Goal: Task Accomplishment & Management: Complete application form

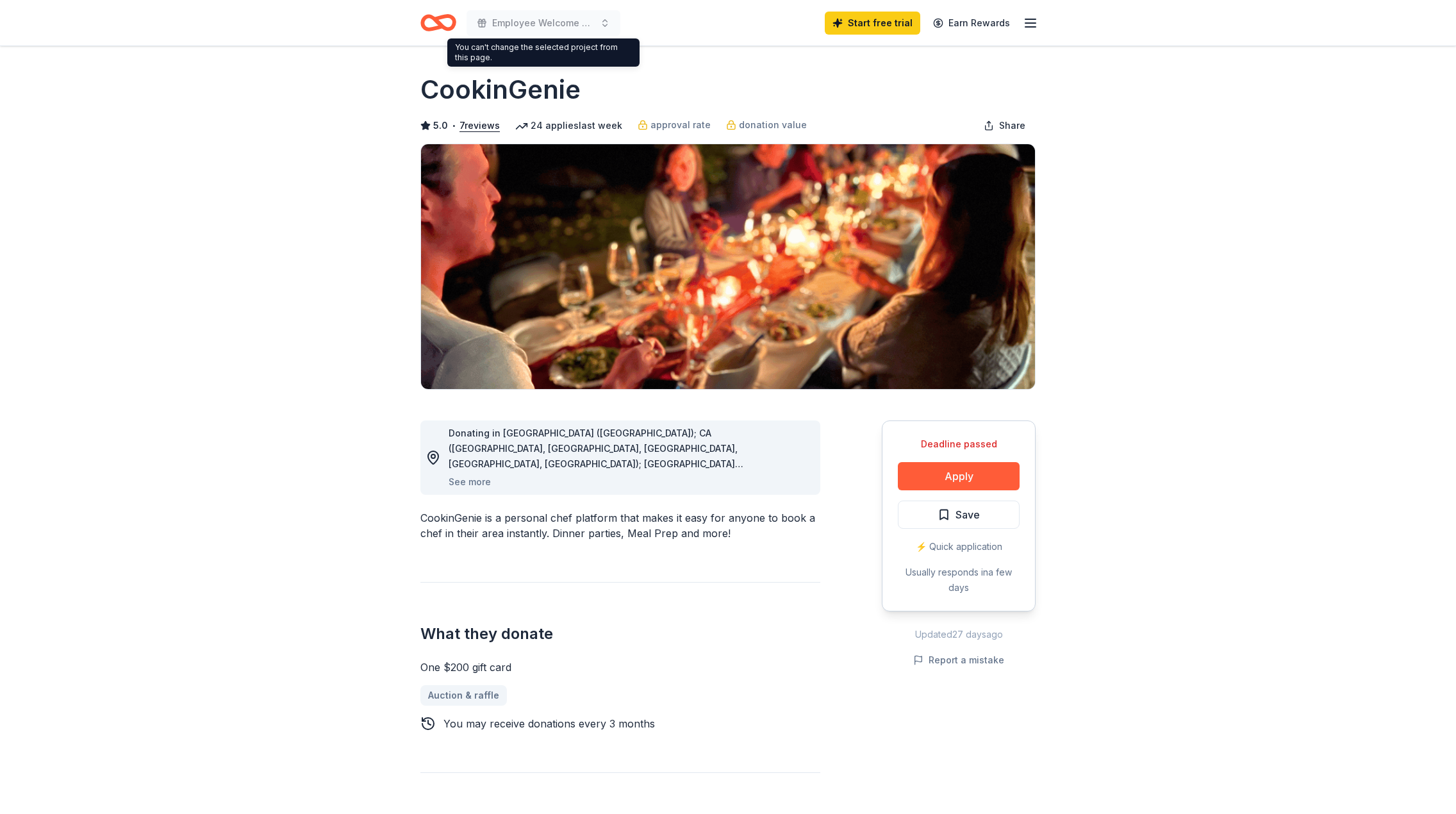
click at [431, 19] on icon "Home" at bounding box center [438, 23] width 36 height 30
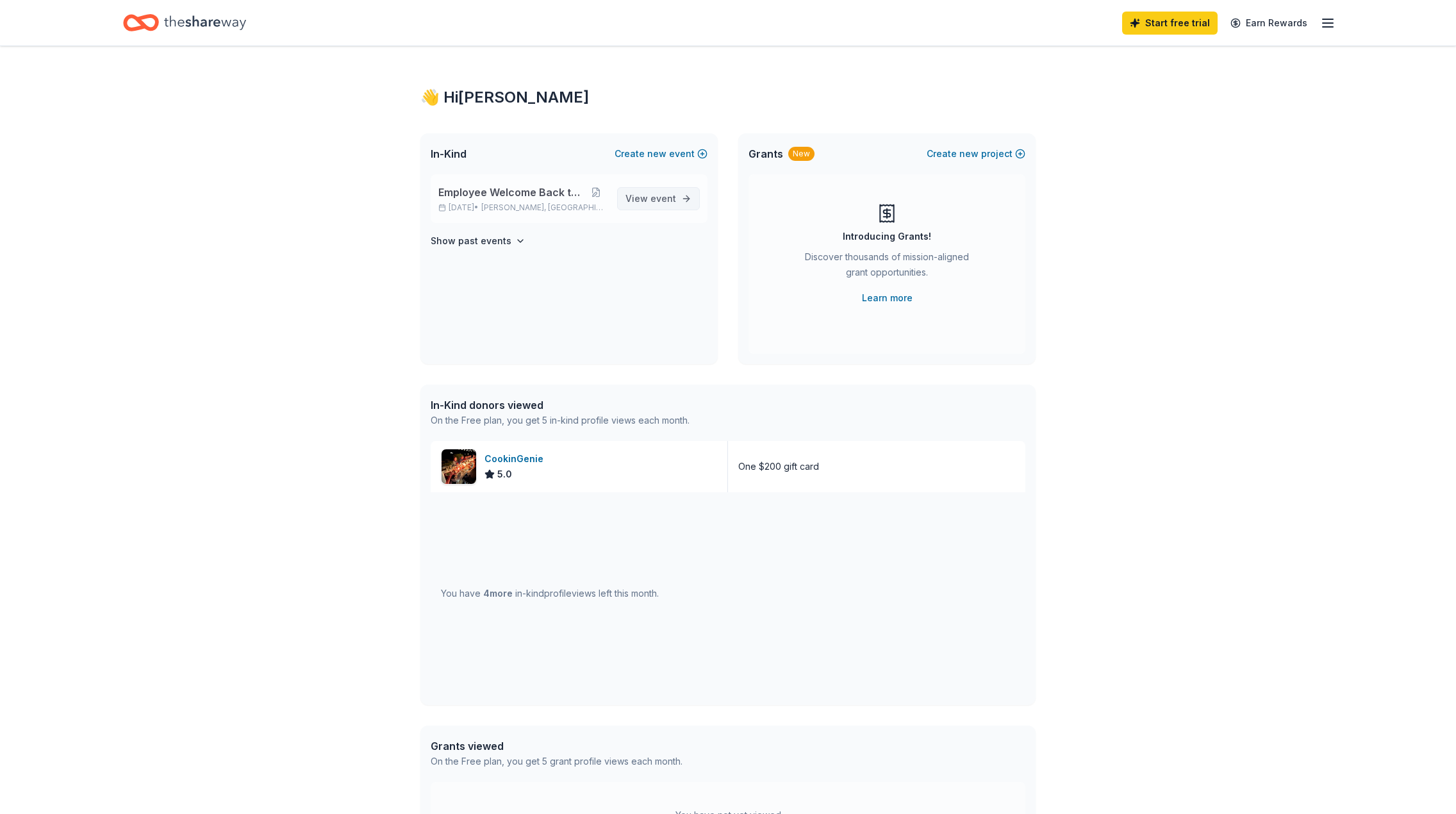
click at [652, 196] on span "event" at bounding box center [662, 198] width 26 height 10
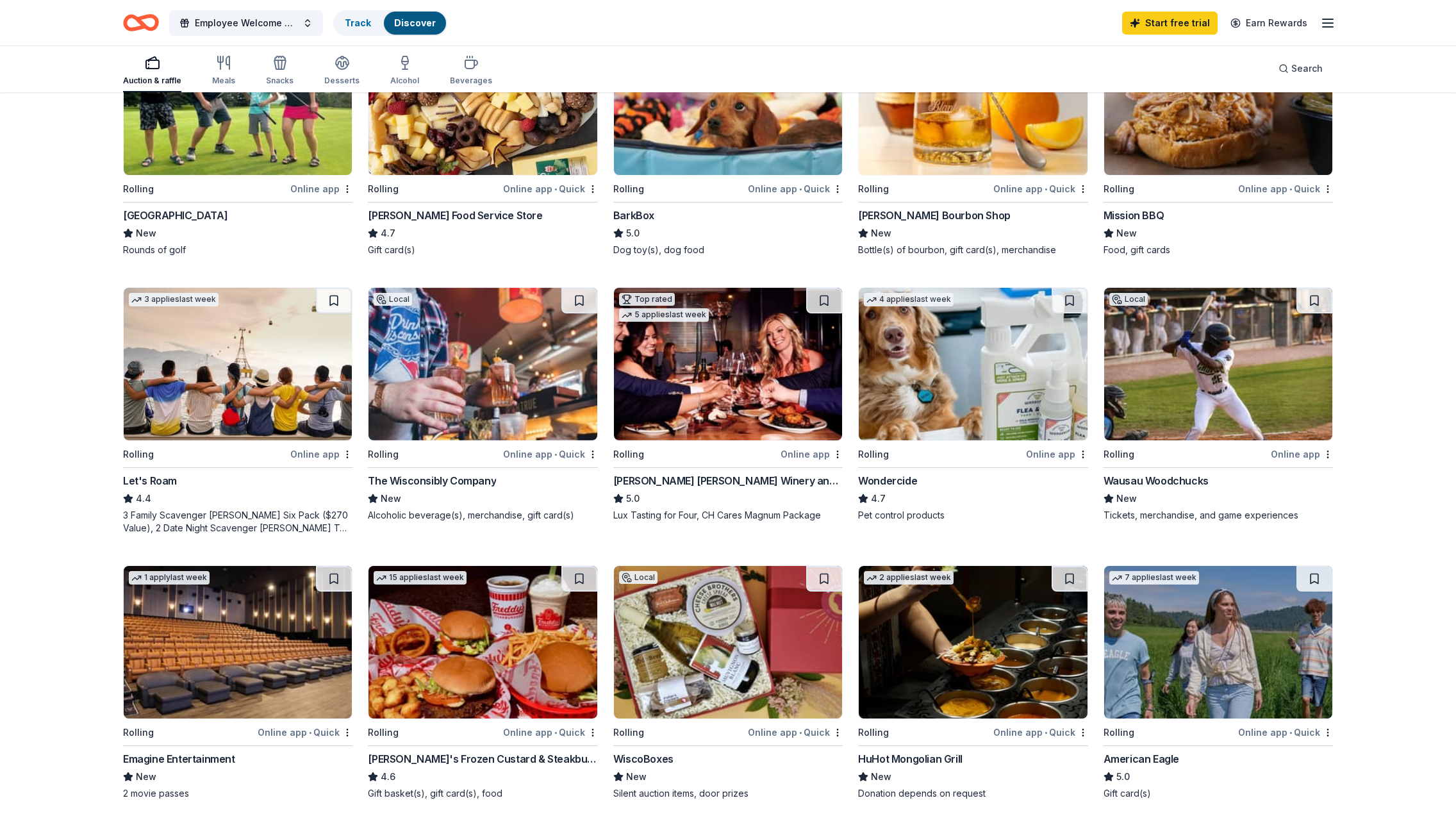
scroll to position [257, 0]
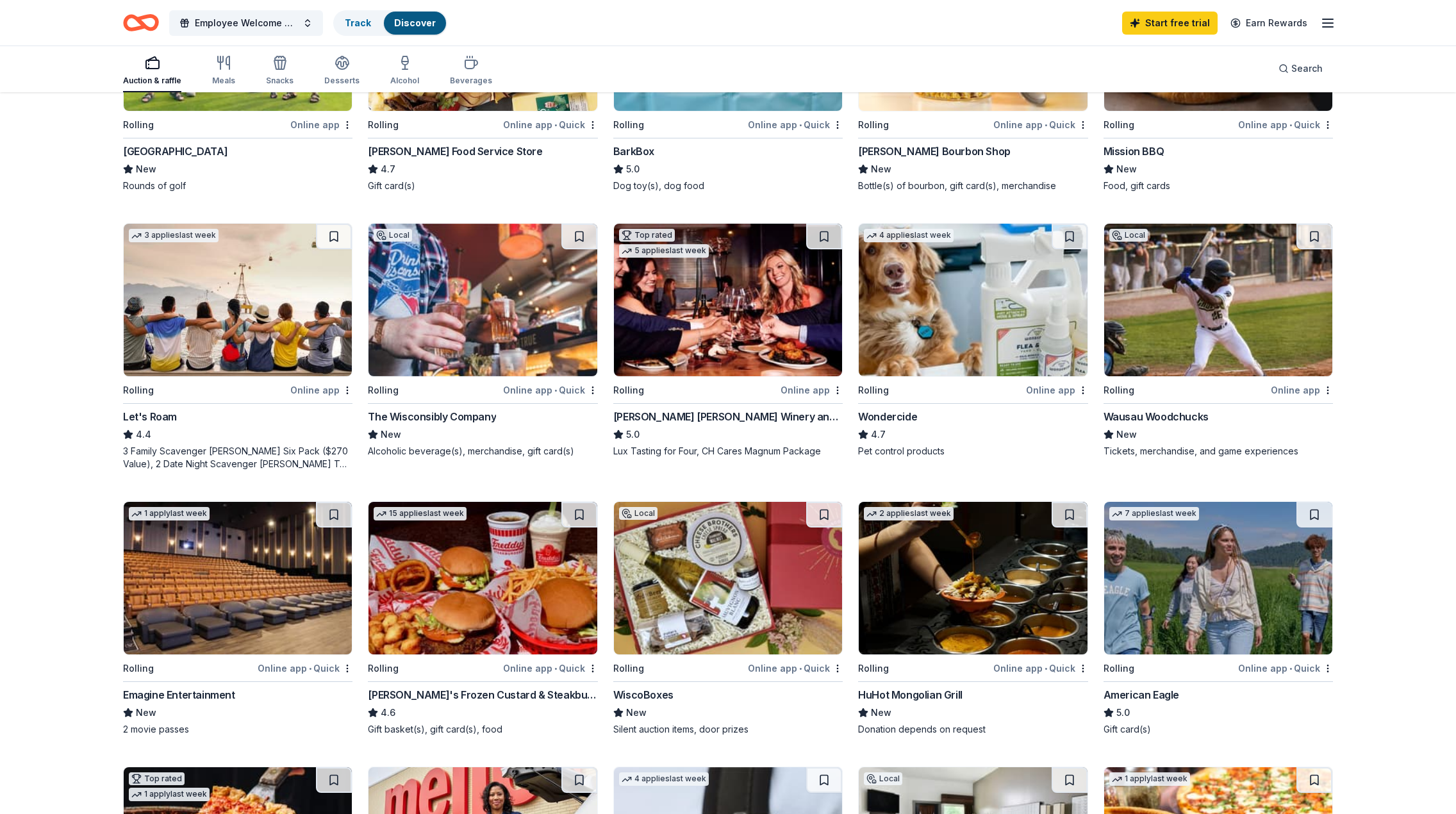
click at [654, 692] on div "WiscoBoxes" at bounding box center [642, 695] width 60 height 15
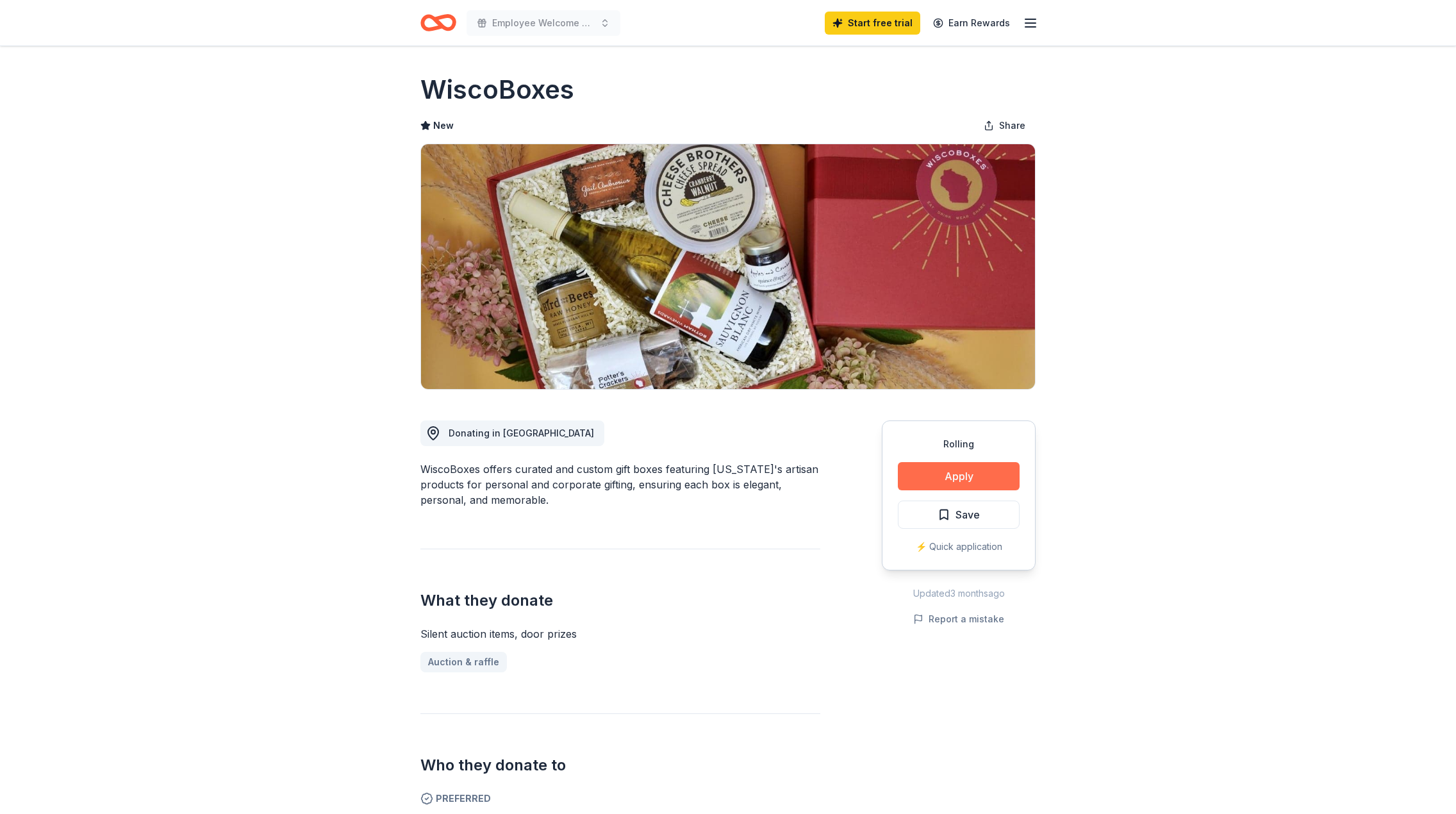
click at [965, 479] on button "Apply" at bounding box center [958, 476] width 122 height 29
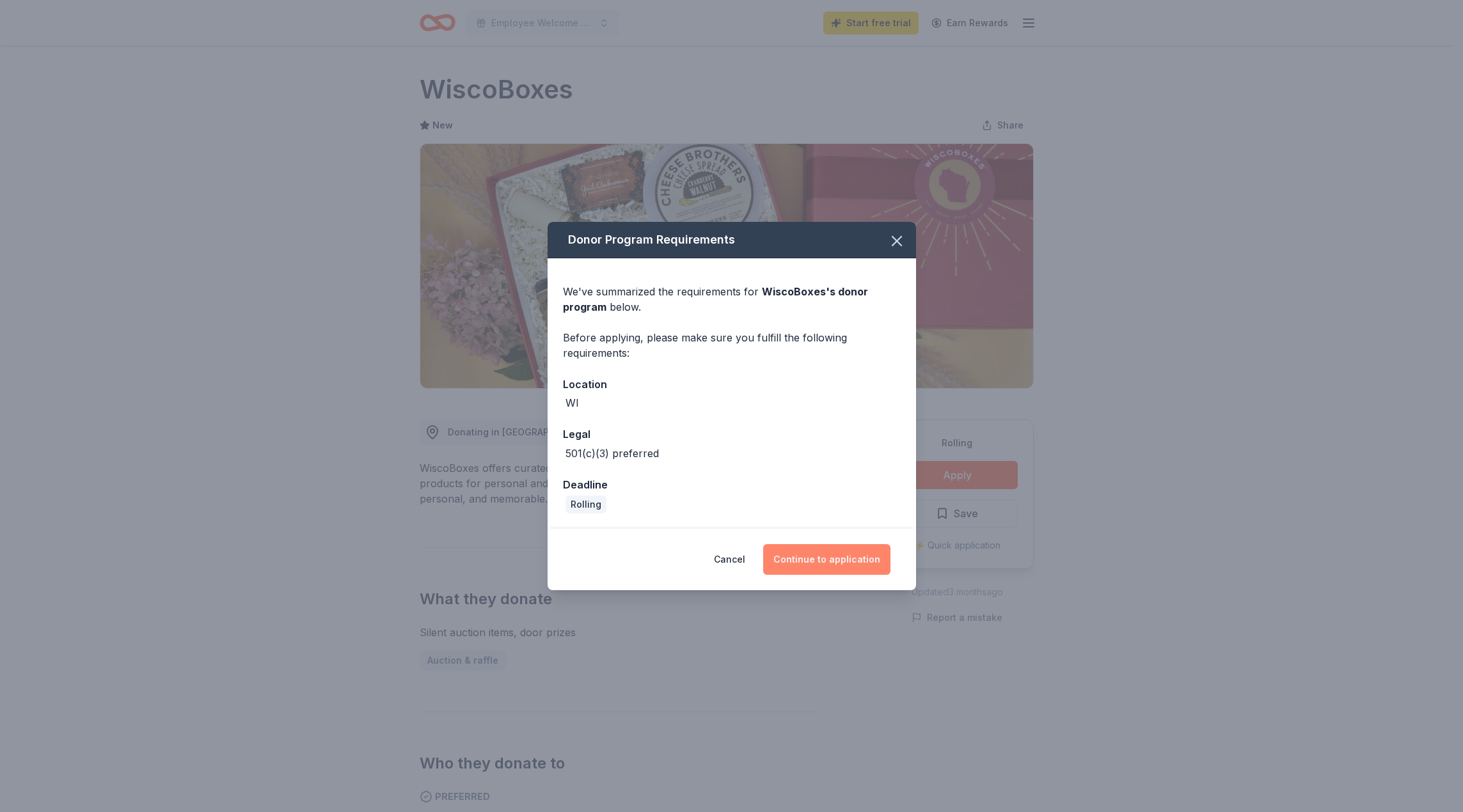
click at [838, 566] on button "Continue to application" at bounding box center [826, 560] width 127 height 30
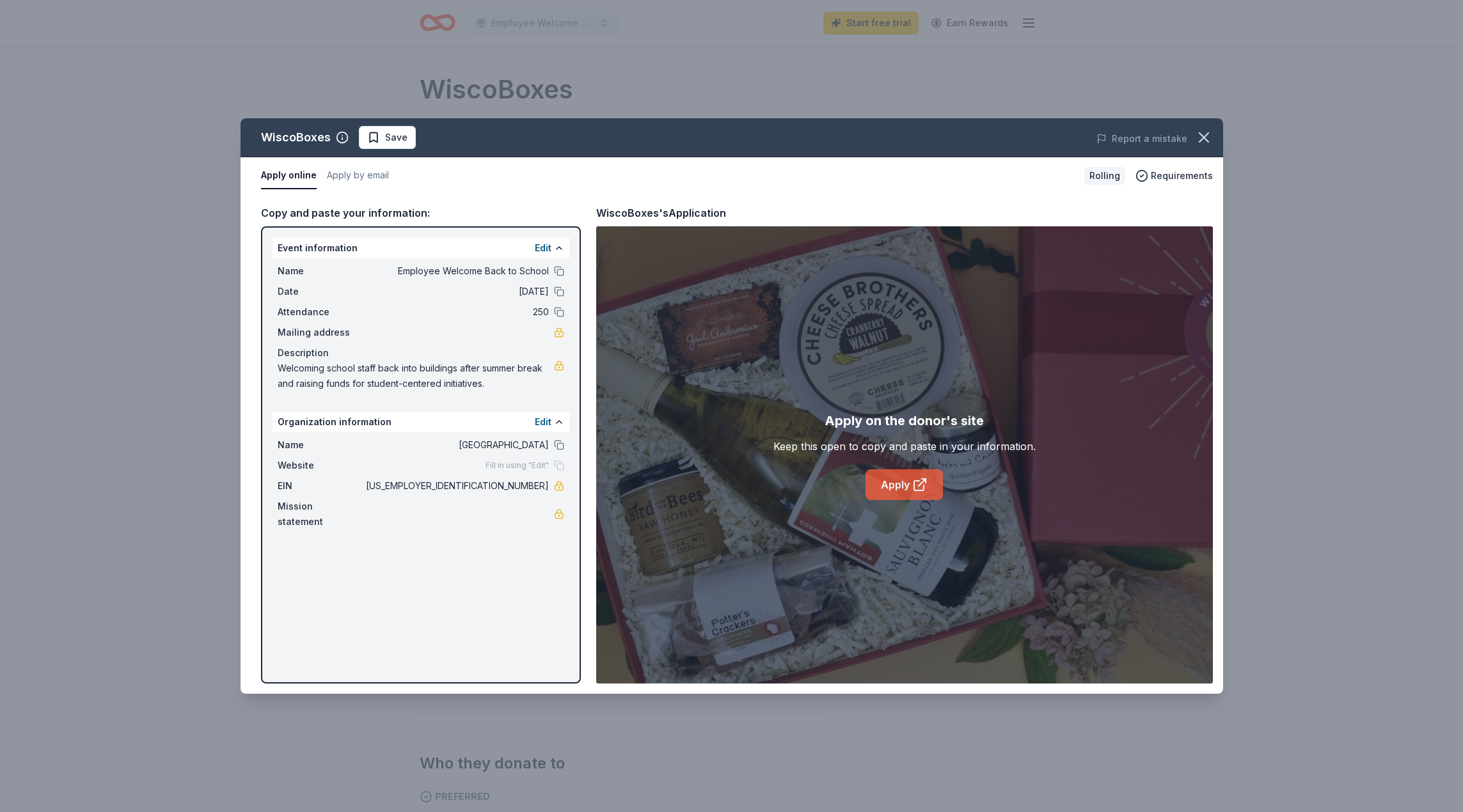
click at [898, 484] on link "Apply" at bounding box center [904, 485] width 78 height 30
